Goal: Complete application form

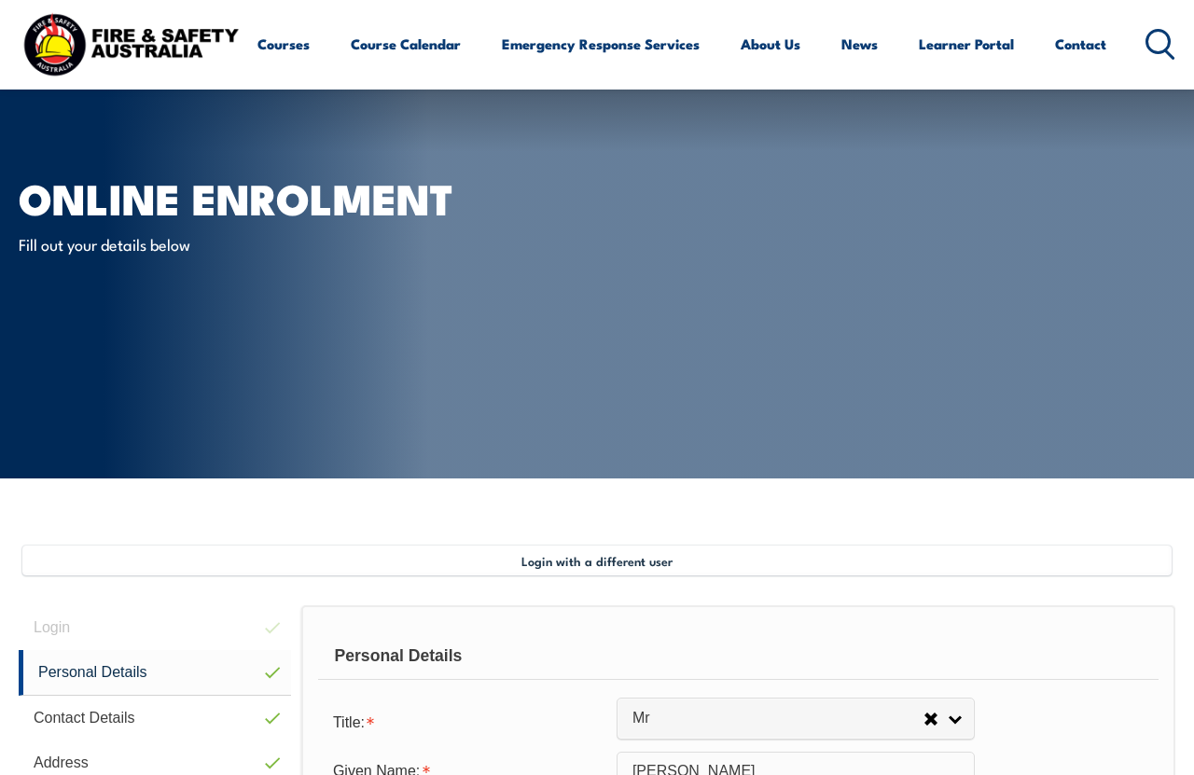
select select "Mr"
select select "M"
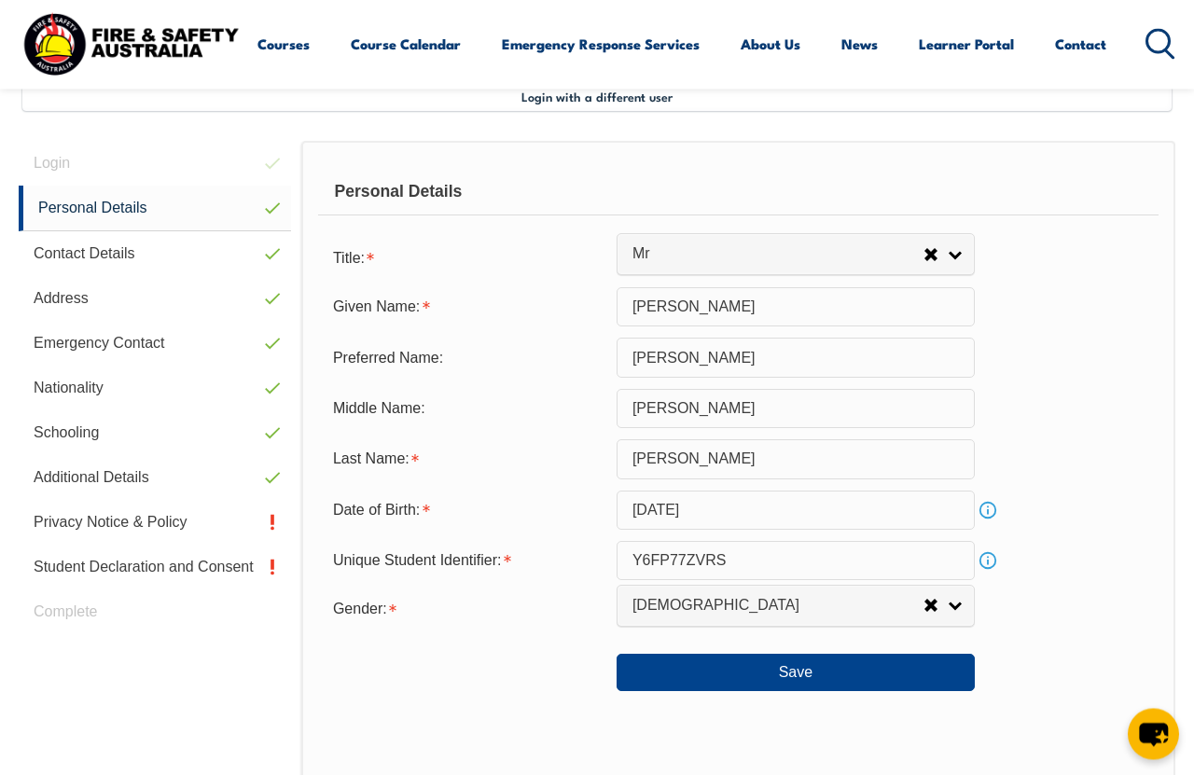
scroll to position [463, 0]
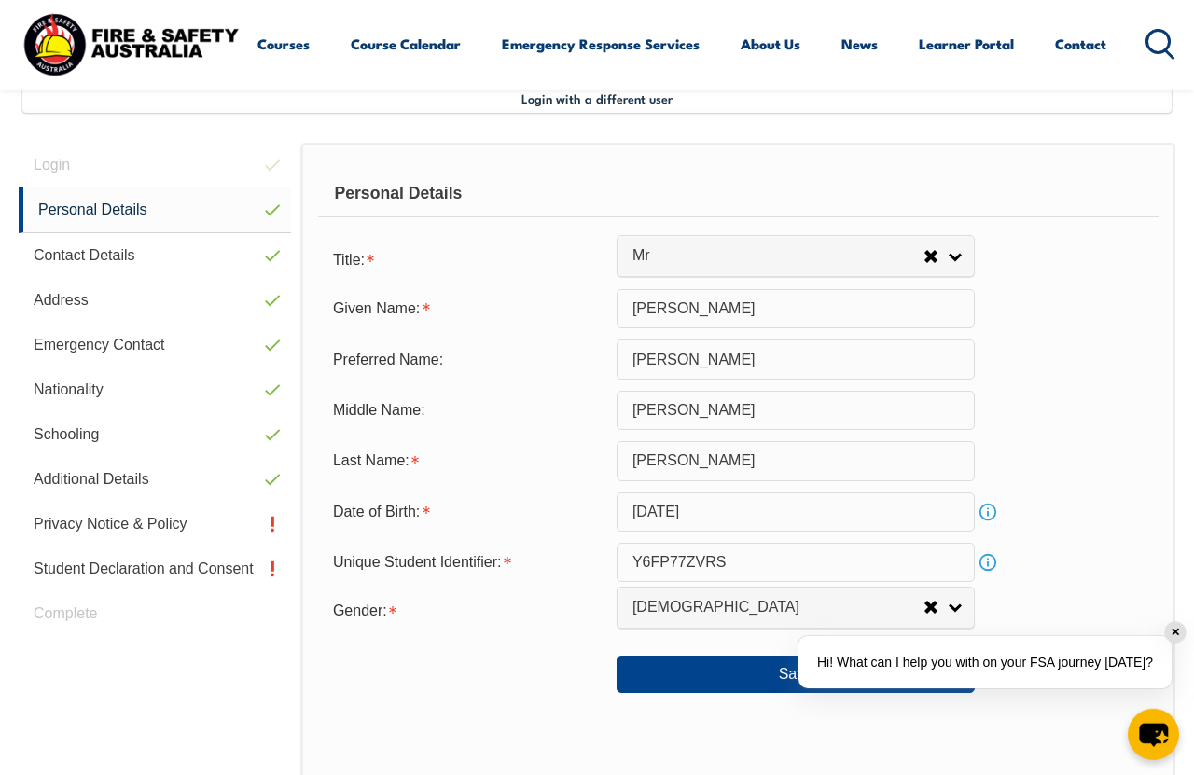
click at [110, 534] on link "Privacy Notice & Policy" at bounding box center [155, 524] width 272 height 45
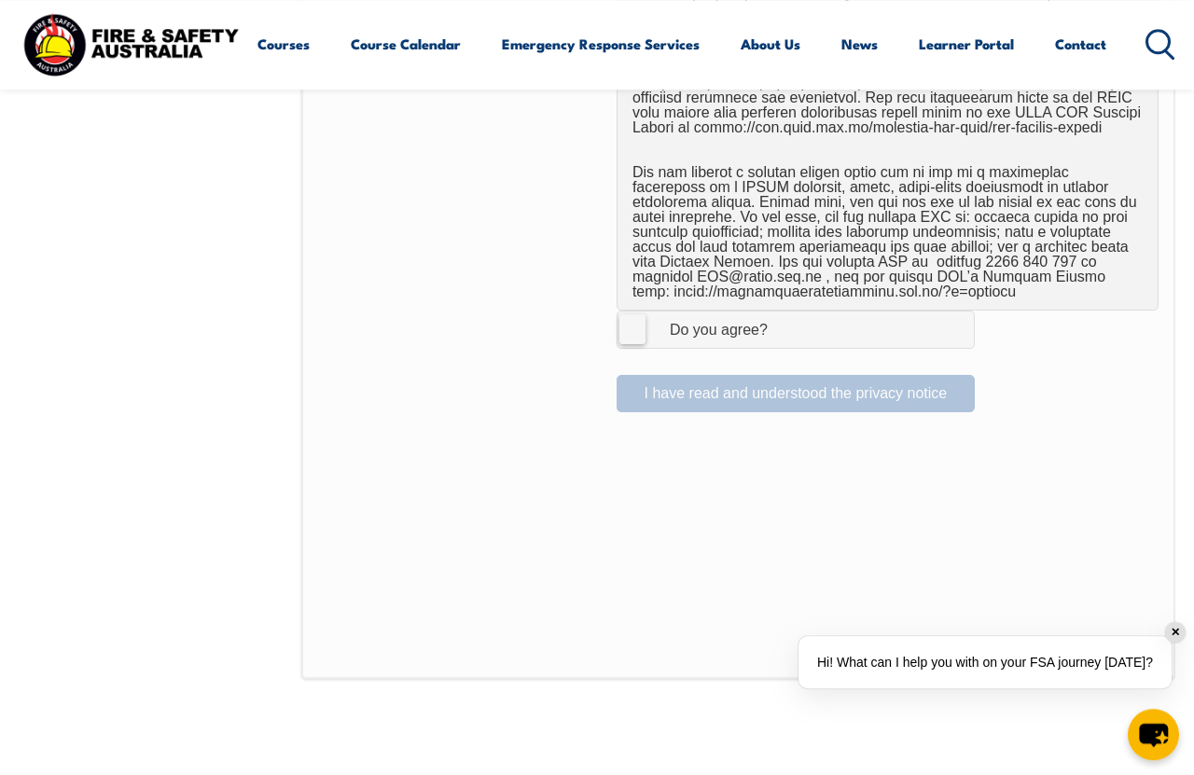
click at [647, 323] on div "Do you agree?" at bounding box center [699, 330] width 135 height 15
click at [783, 320] on input "I Agree Do you agree?" at bounding box center [799, 329] width 32 height 35
checkbox input "true"
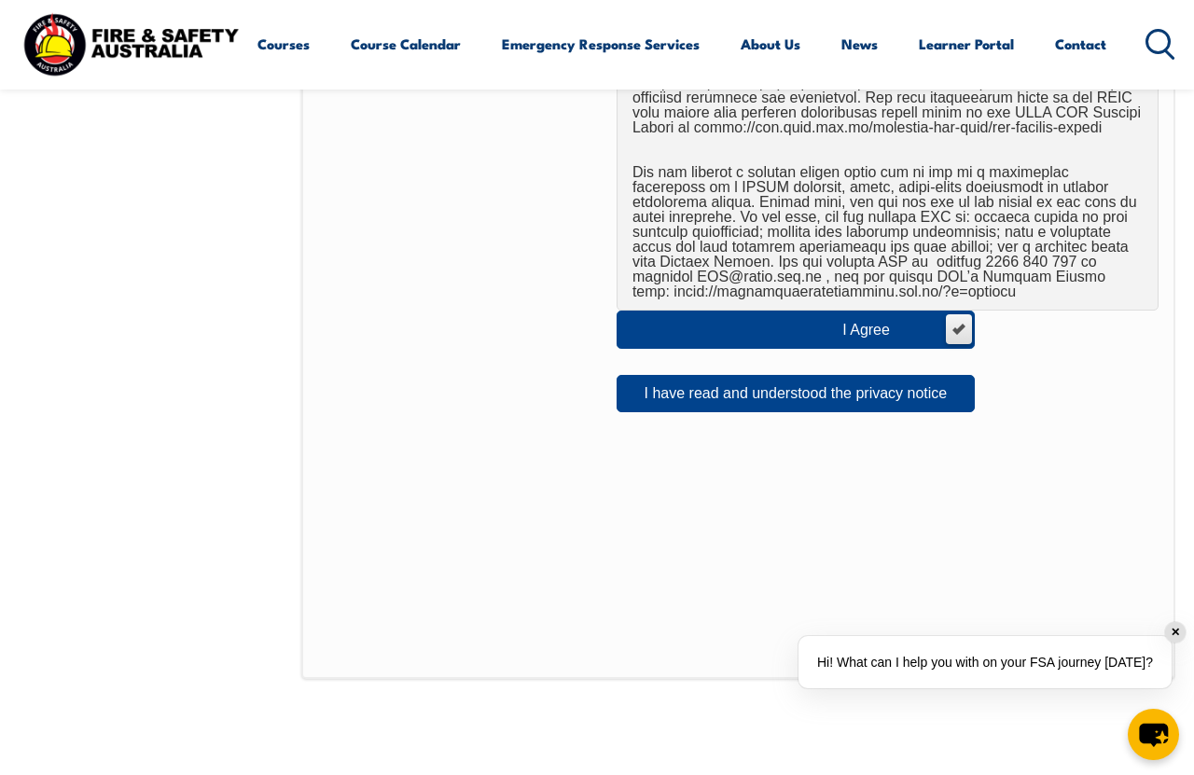
click at [936, 376] on button "I have read and understood the privacy notice" at bounding box center [796, 393] width 358 height 37
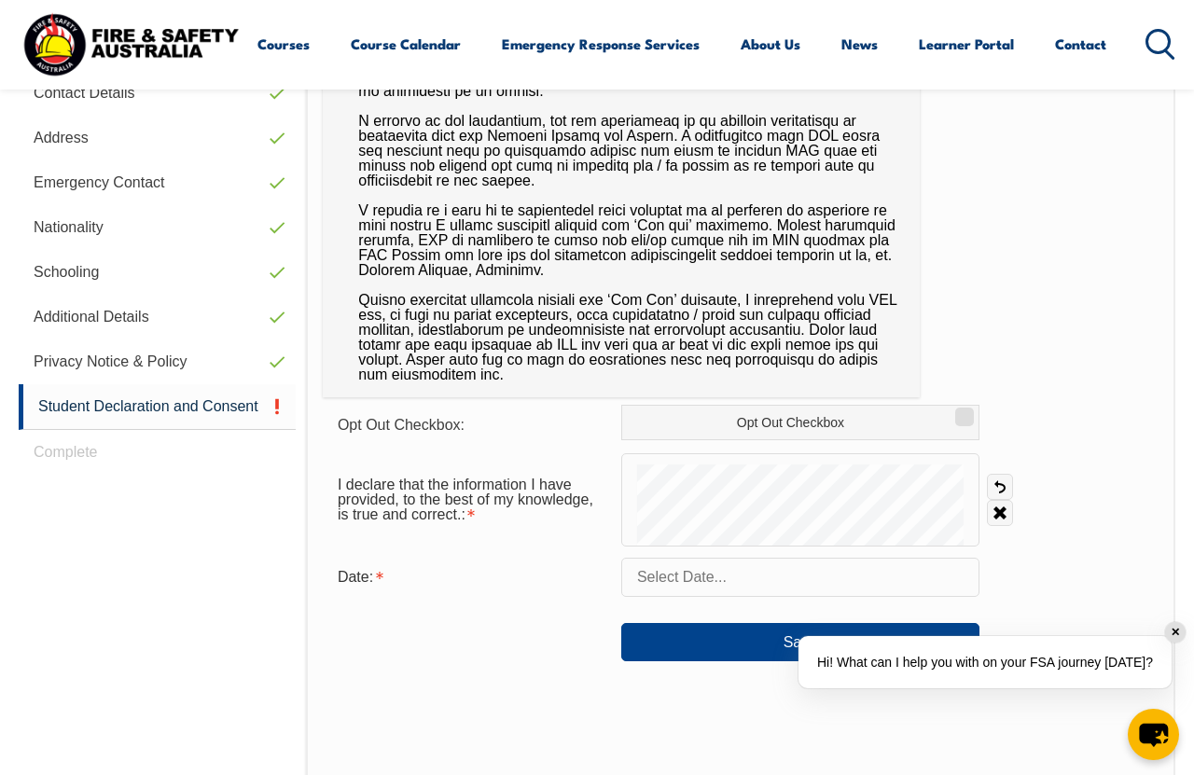
scroll to position [452, 0]
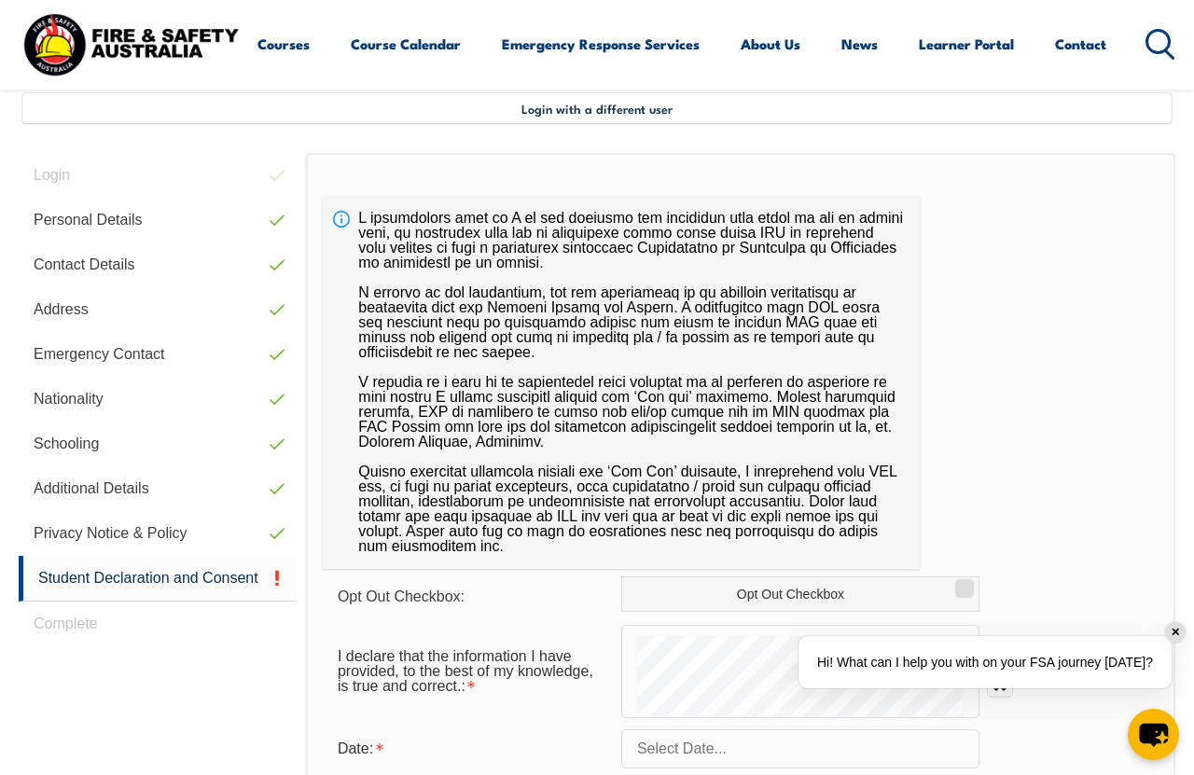
click at [112, 582] on link "Student Declaration and Consent" at bounding box center [157, 579] width 277 height 46
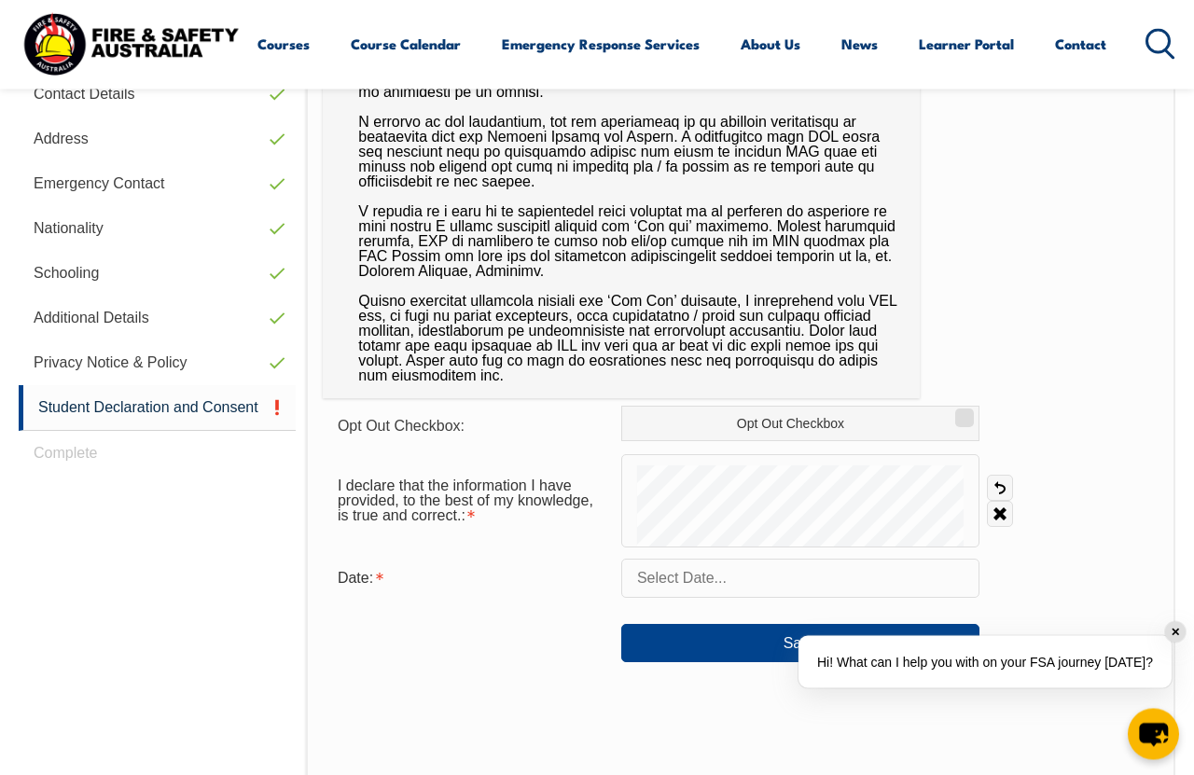
scroll to position [690, 0]
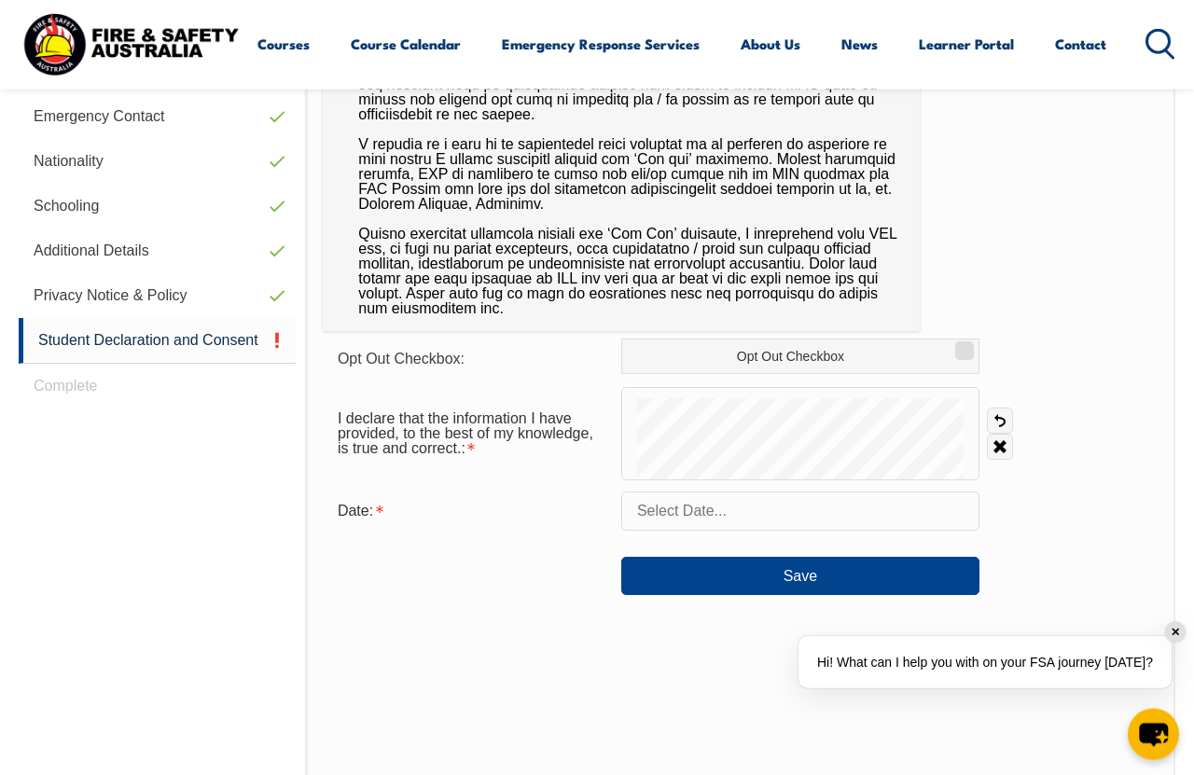
click at [866, 514] on input "text" at bounding box center [800, 511] width 358 height 39
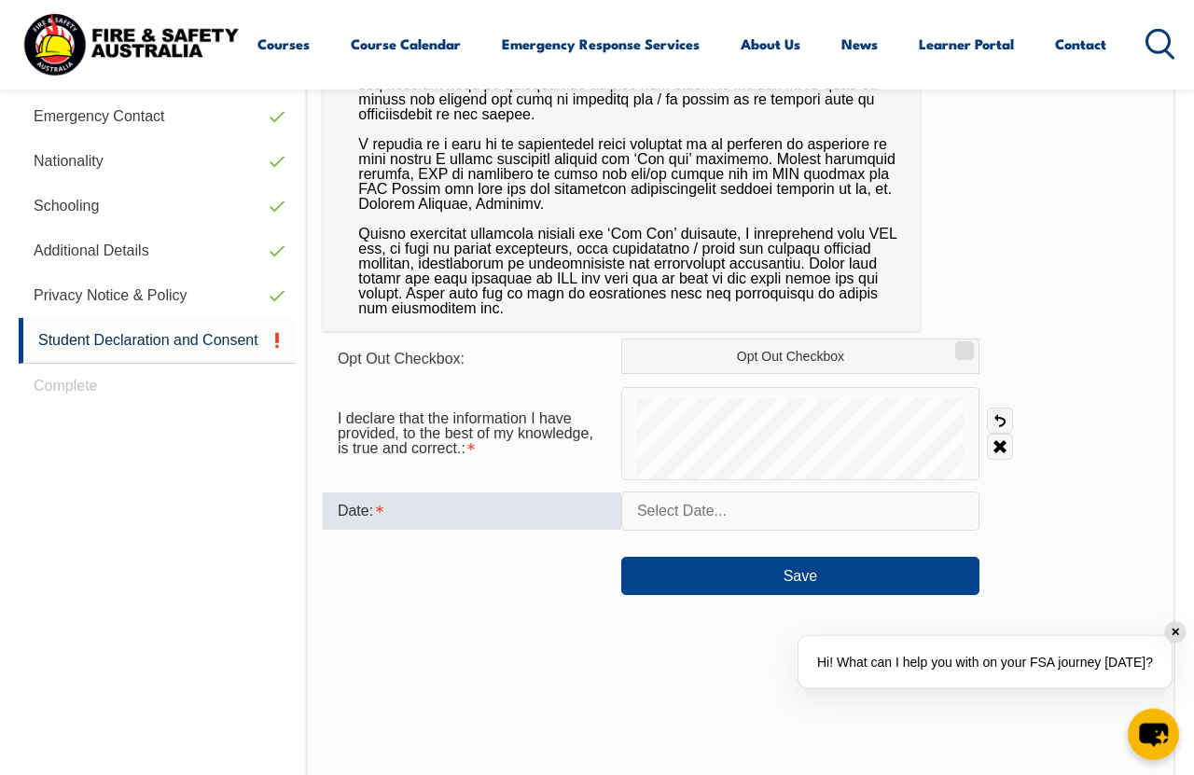
click at [1187, 700] on section "Login with a different user Login Personal Details Contact Details Address Emer…" at bounding box center [597, 427] width 1194 height 1279
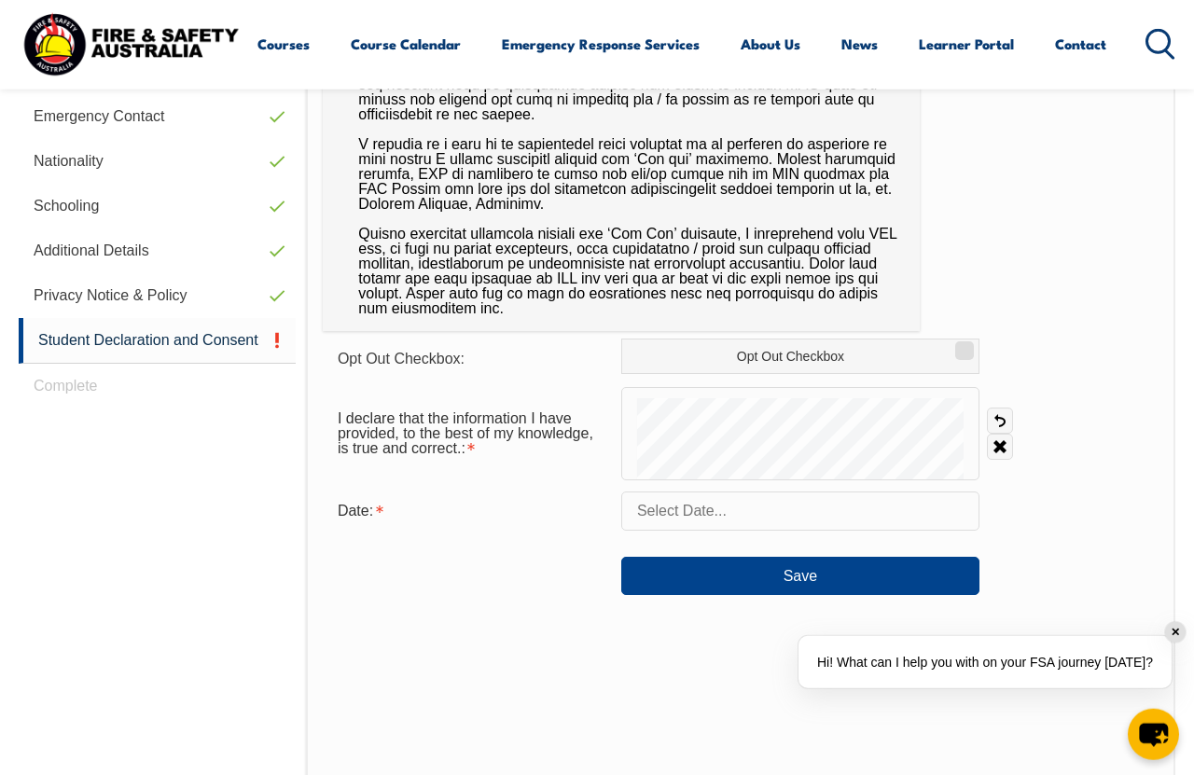
click at [1192, 698] on section "Login with a different user Login Personal Details Contact Details Address Emer…" at bounding box center [597, 427] width 1194 height 1279
click at [1188, 694] on section "Login with a different user Login Personal Details Contact Details Address Emer…" at bounding box center [597, 427] width 1194 height 1279
click at [1184, 643] on div "✕" at bounding box center [1175, 632] width 21 height 21
click at [953, 508] on input "text" at bounding box center [800, 511] width 358 height 39
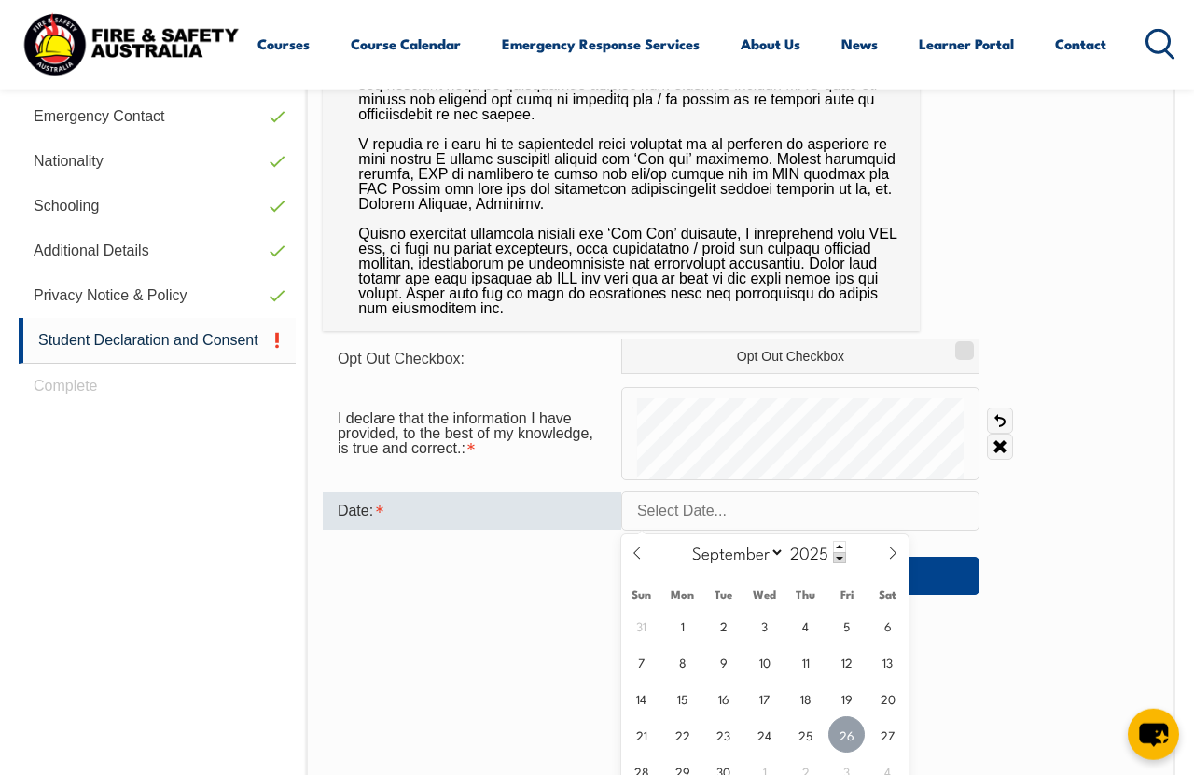
click at [854, 729] on span "26" at bounding box center [846, 734] width 36 height 36
type input "September 26, 2025"
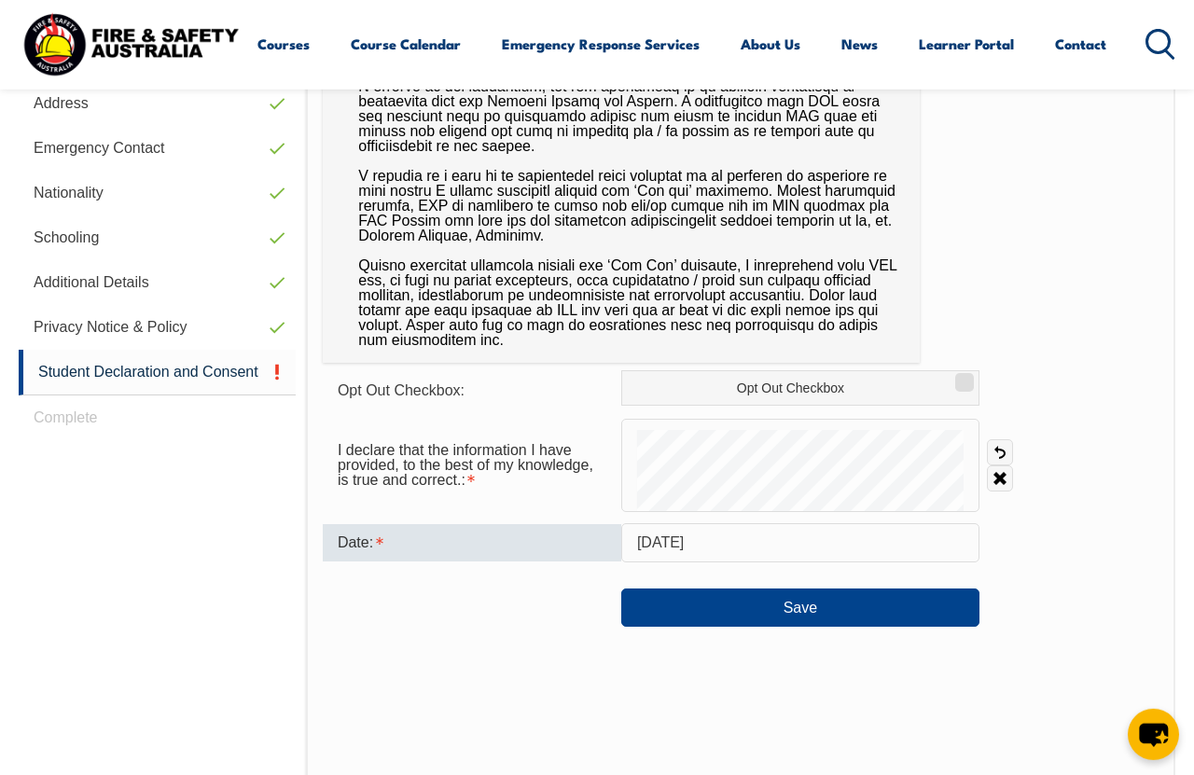
scroll to position [658, 0]
click at [1007, 475] on link "Clear" at bounding box center [1000, 478] width 26 height 26
click at [879, 614] on button "Save" at bounding box center [800, 607] width 358 height 37
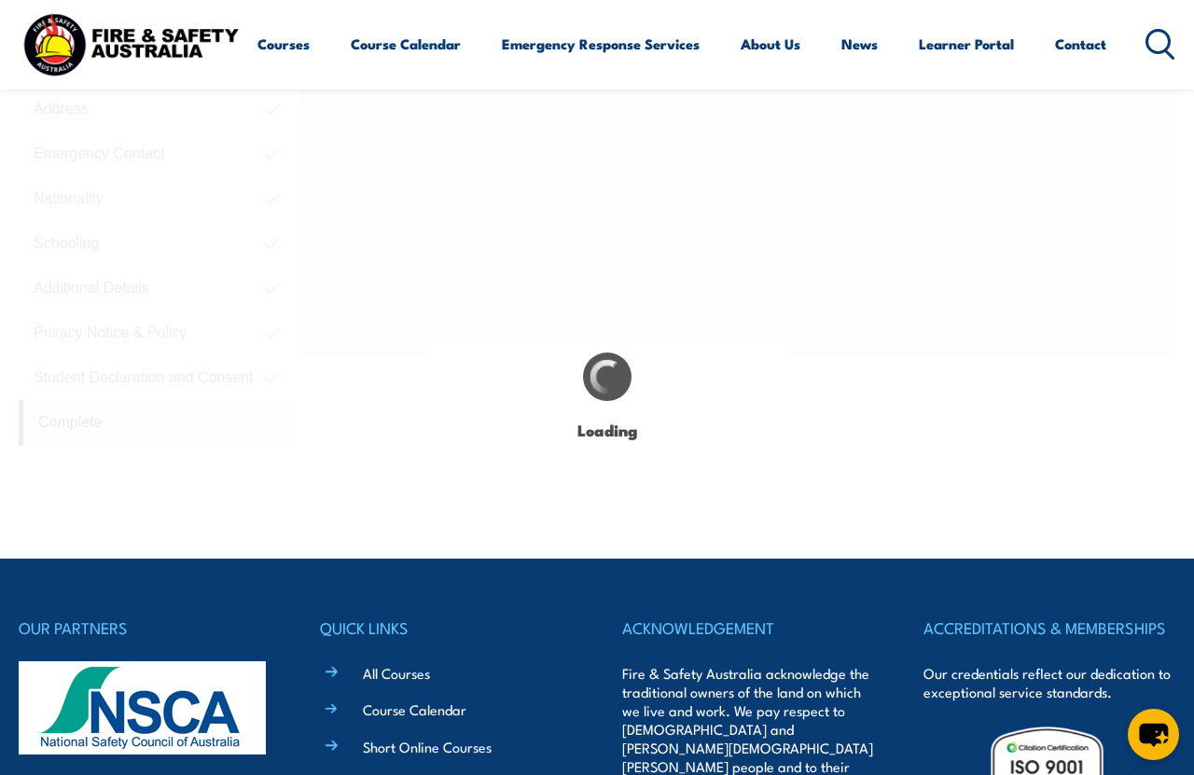
scroll to position [562, 0]
